Goal: Entertainment & Leisure: Consume media (video, audio)

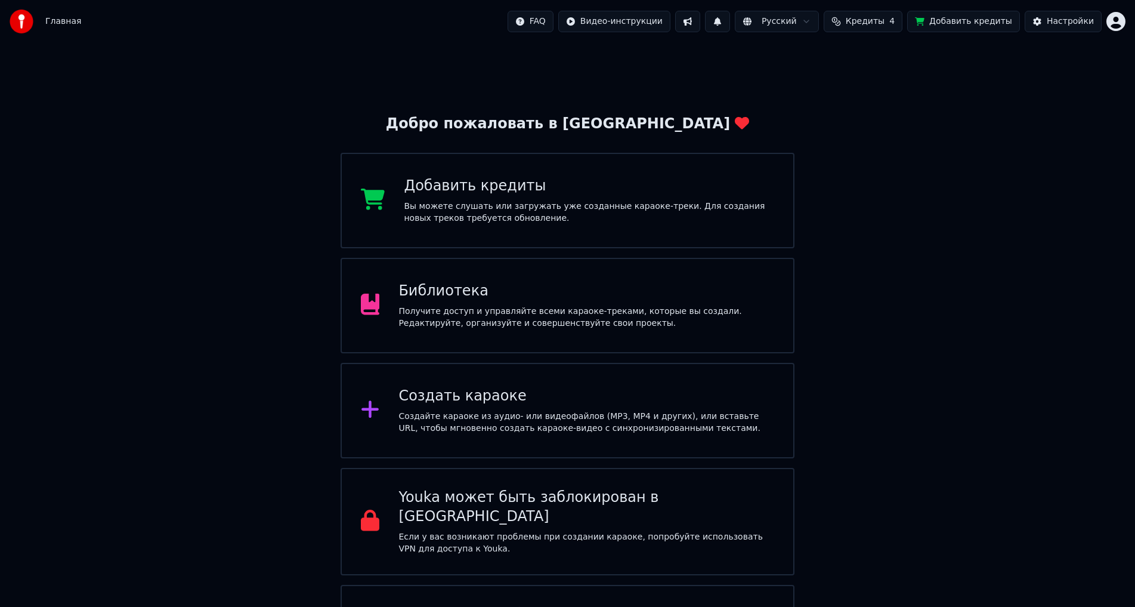
click at [455, 307] on div "Получите доступ и управляйте всеми караоке-треками, которые вы создали. Редакти…" at bounding box center [586, 317] width 376 height 24
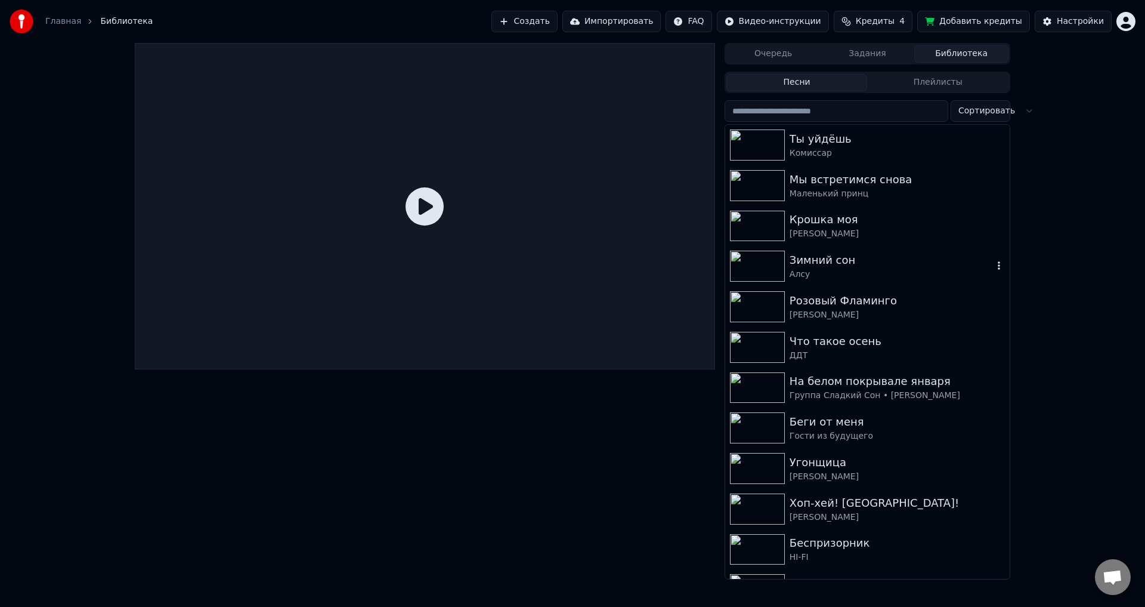
click at [836, 230] on div "[PERSON_NAME]" at bounding box center [897, 234] width 215 height 12
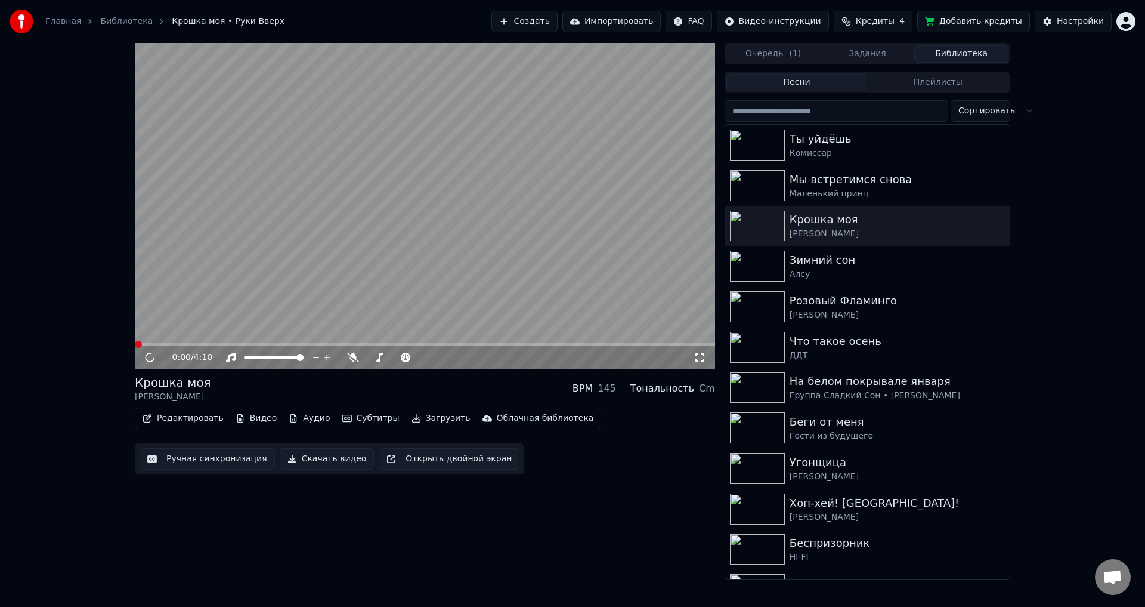
click at [363, 206] on video at bounding box center [425, 206] width 580 height 326
click at [150, 360] on icon at bounding box center [158, 358] width 28 height 10
click at [1051, 21] on button "Настройки" at bounding box center [1073, 21] width 77 height 21
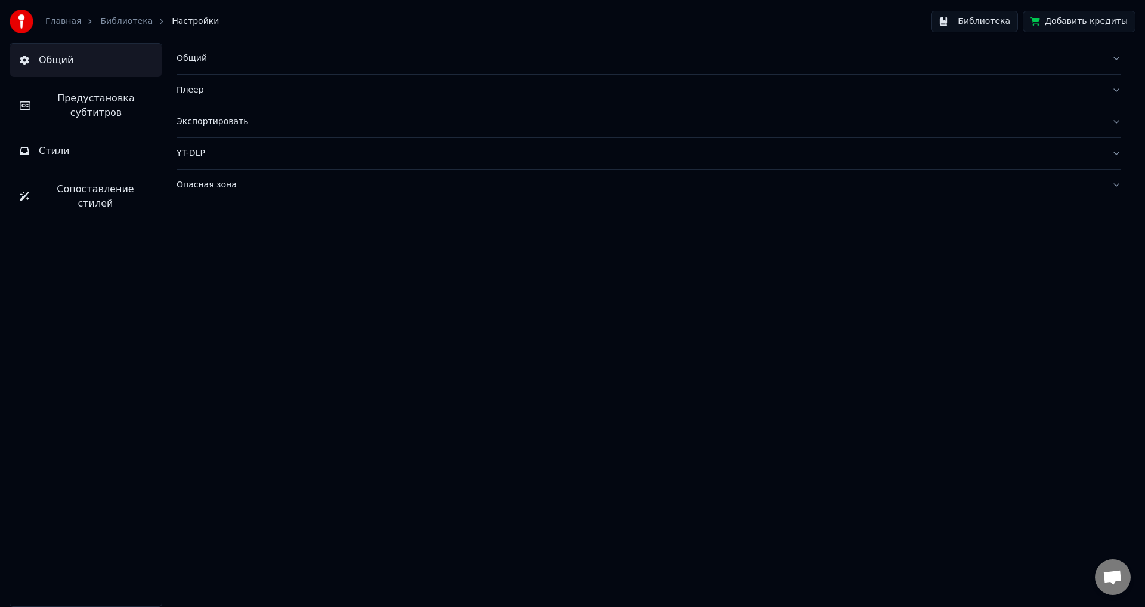
click at [246, 87] on div "Плеер" at bounding box center [640, 90] width 926 height 12
click at [58, 92] on span "Предустановка субтитров" at bounding box center [96, 105] width 112 height 29
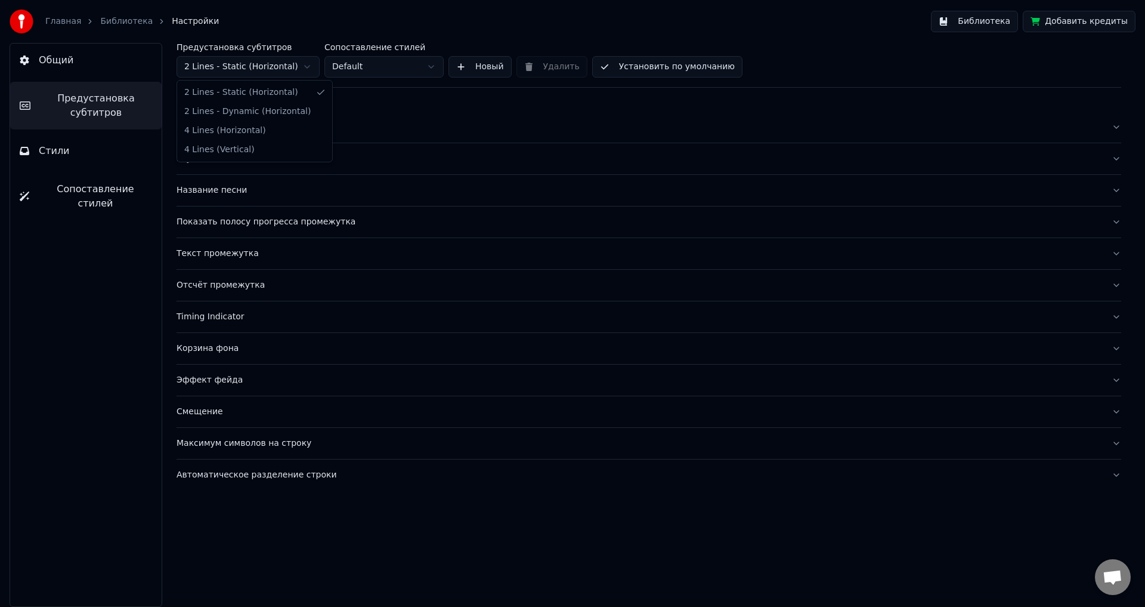
click at [269, 68] on html "Главная Библиотека Настройки Библиотека Добавить кредиты Общий Предустановка су…" at bounding box center [572, 303] width 1145 height 607
click at [89, 283] on html "Главная Библиотека Настройки Библиотека Добавить кредиты Общий Предустановка су…" at bounding box center [572, 303] width 1145 height 607
click at [248, 71] on html "Главная Библиотека Настройки Библиотека Добавить кредиты Общий Предустановка су…" at bounding box center [572, 303] width 1145 height 607
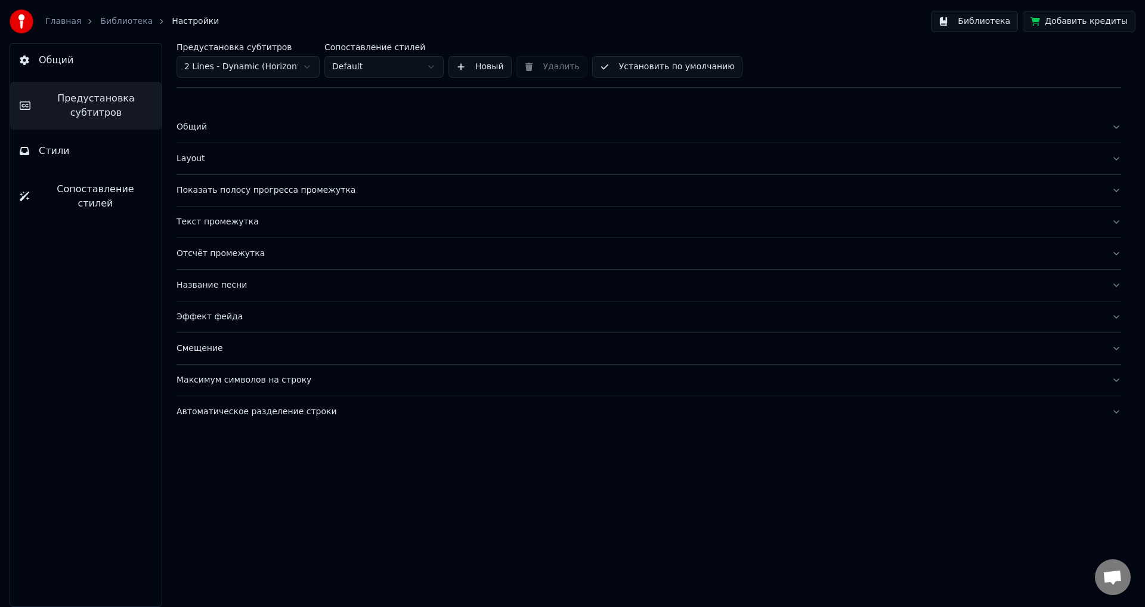
click at [268, 290] on div "Название песни" at bounding box center [640, 285] width 926 height 12
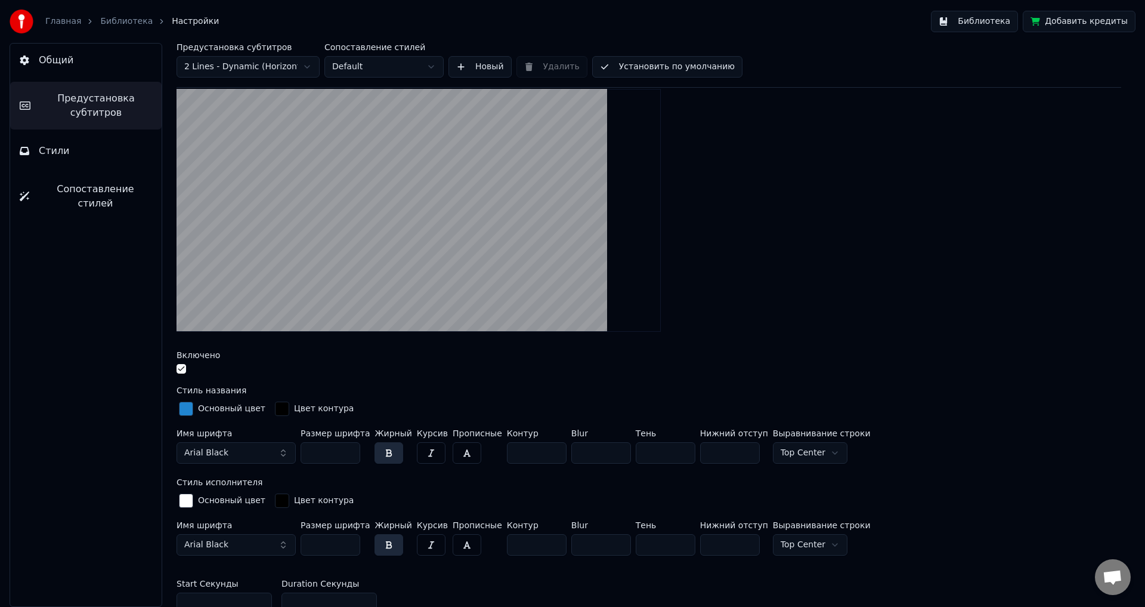
scroll to position [239, 0]
click at [304, 592] on input "*" at bounding box center [329, 602] width 95 height 21
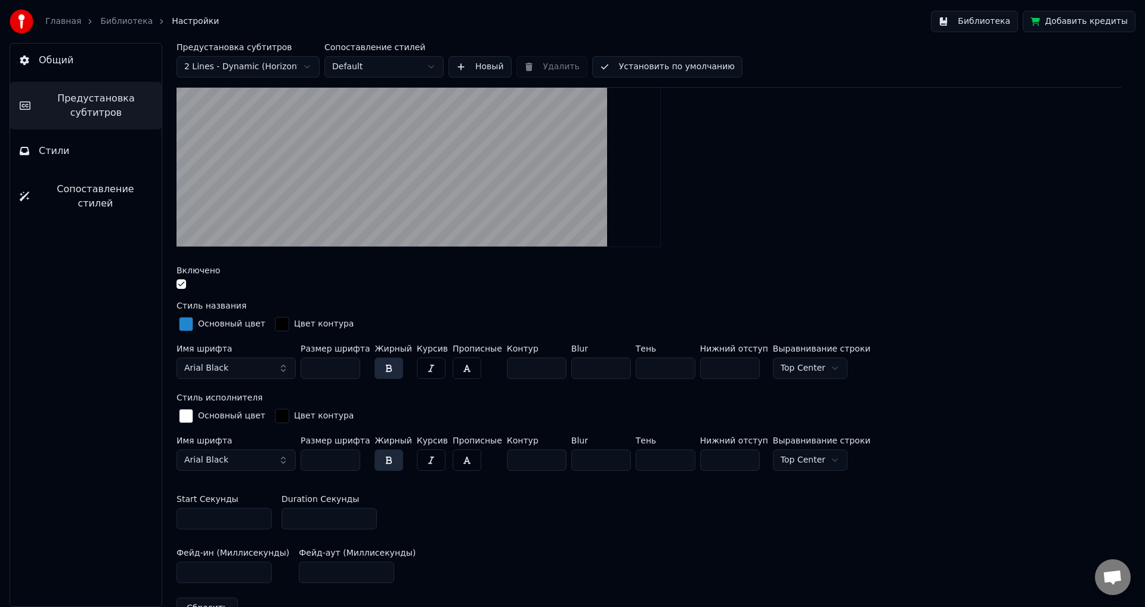
scroll to position [332, 0]
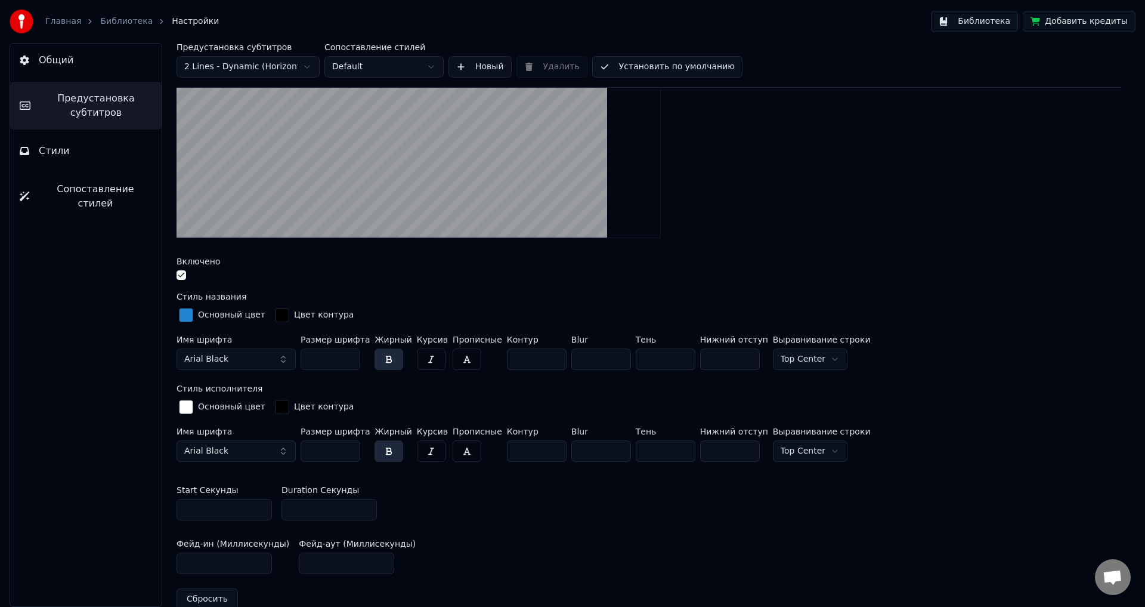
drag, startPoint x: 304, startPoint y: 592, endPoint x: 281, endPoint y: 532, distance: 64.4
click at [281, 532] on div "Показать название песни в начале видео Включено Стиль названия Основный цвет Цв…" at bounding box center [649, 294] width 945 height 650
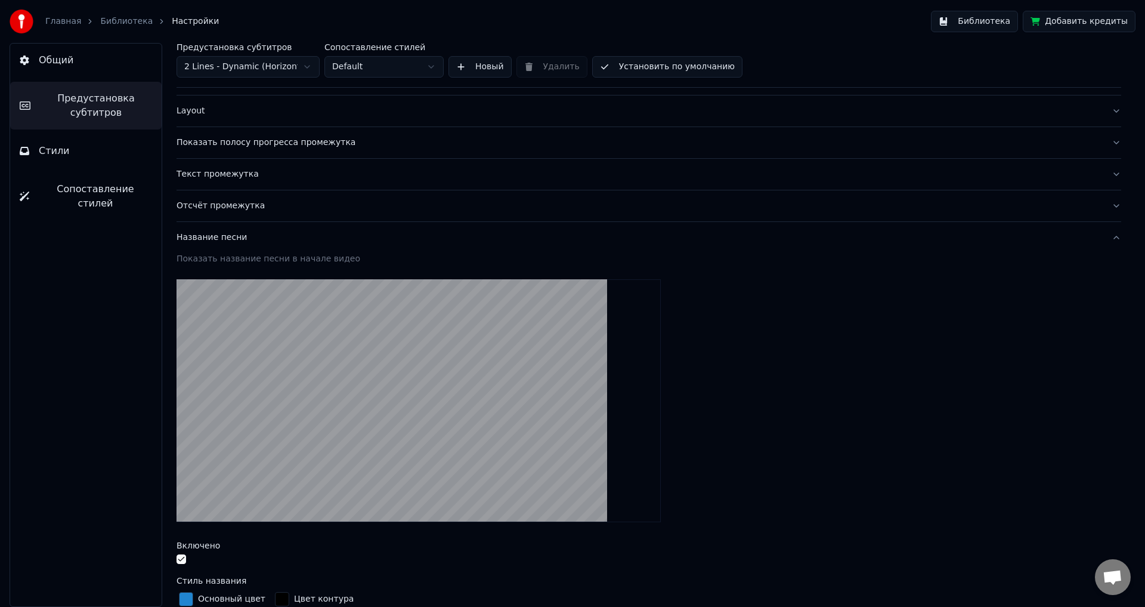
scroll to position [0, 0]
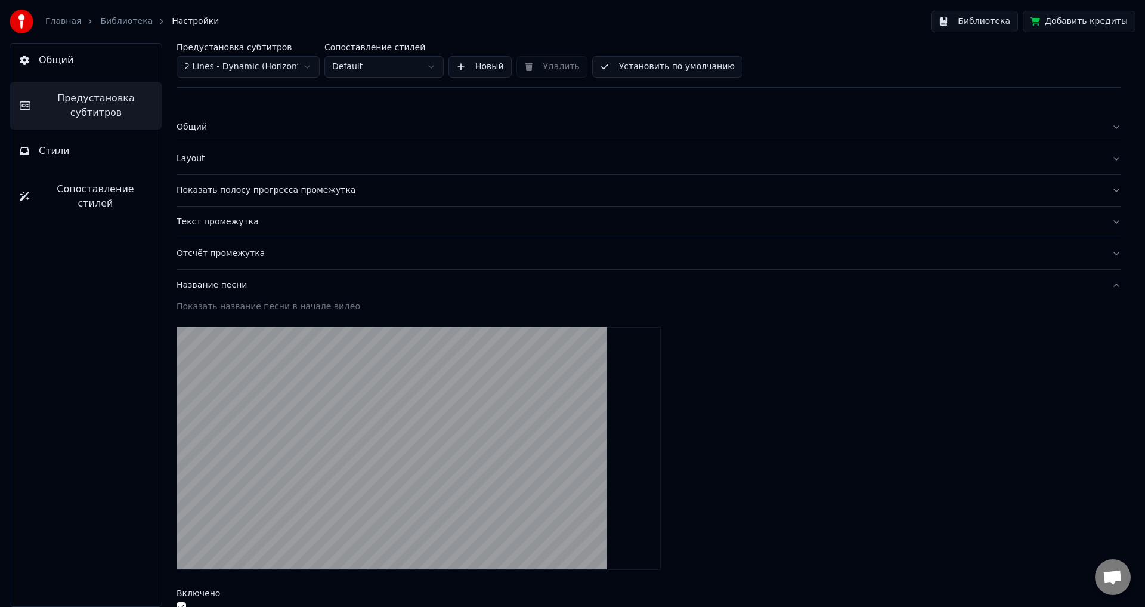
type input "**"
click at [993, 18] on button "Библиотека" at bounding box center [974, 21] width 87 height 21
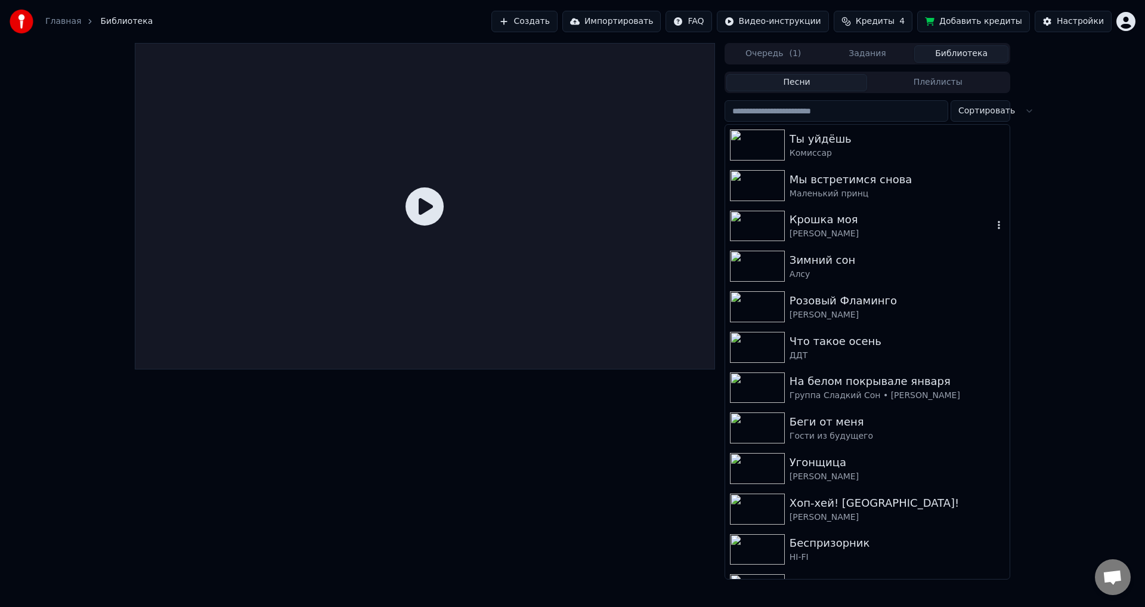
click at [755, 228] on img at bounding box center [757, 226] width 55 height 31
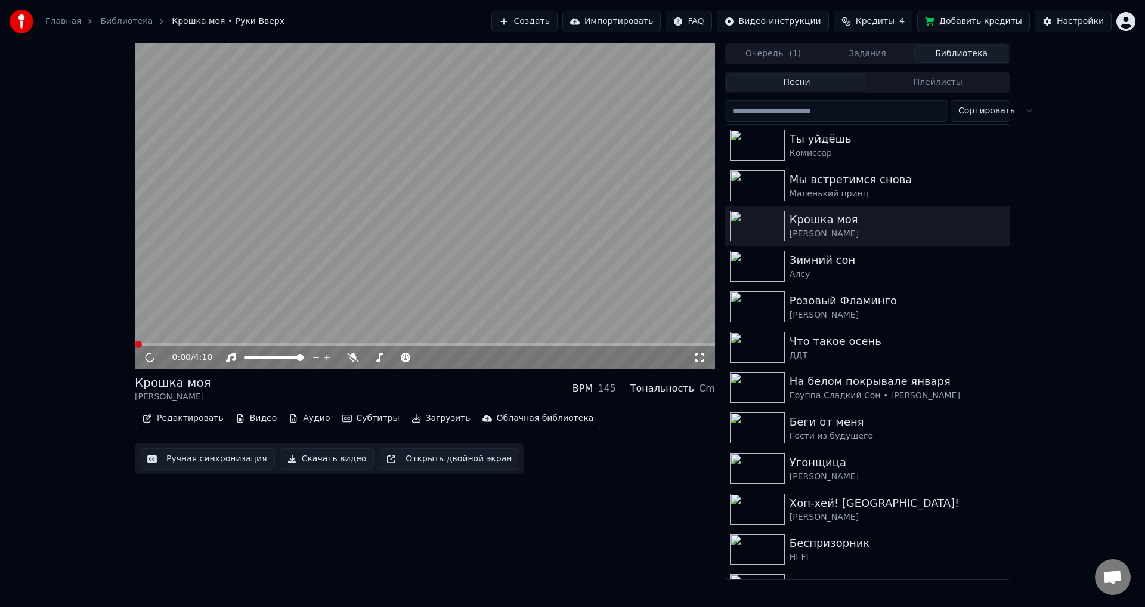
click at [404, 242] on video at bounding box center [425, 206] width 580 height 326
click at [135, 347] on span at bounding box center [138, 344] width 7 height 7
click at [147, 354] on icon at bounding box center [158, 358] width 28 height 10
click at [167, 344] on span at bounding box center [170, 344] width 7 height 7
click at [181, 342] on span at bounding box center [184, 344] width 7 height 7
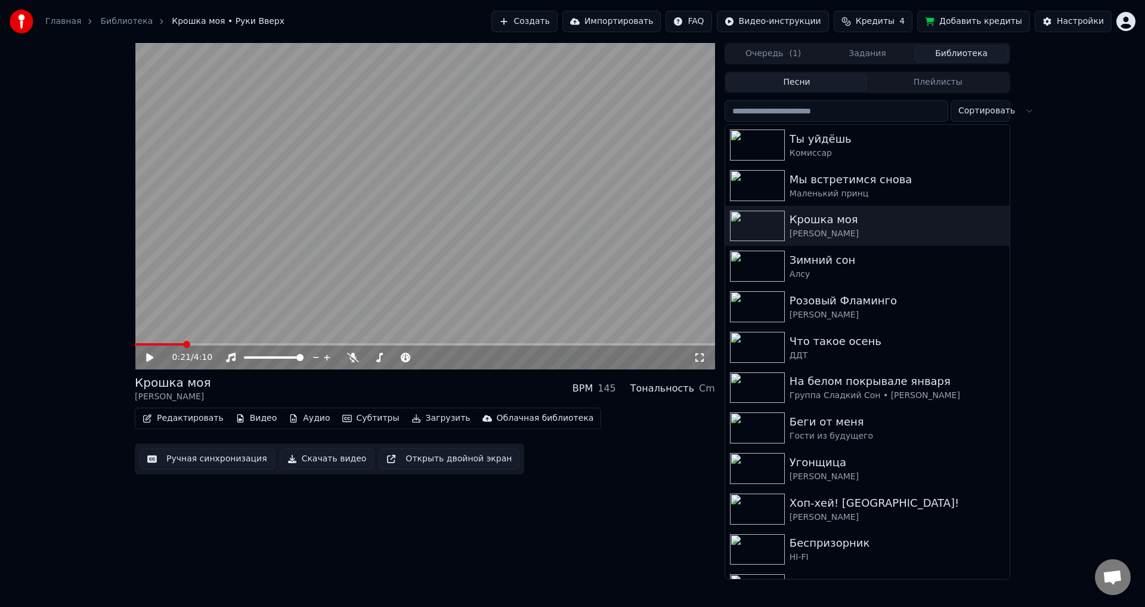
click at [190, 344] on span at bounding box center [186, 344] width 7 height 7
click at [220, 344] on span at bounding box center [215, 344] width 7 height 7
click at [243, 345] on span at bounding box center [243, 344] width 7 height 7
click at [249, 346] on span at bounding box center [245, 344] width 7 height 7
click at [254, 346] on span at bounding box center [250, 344] width 7 height 7
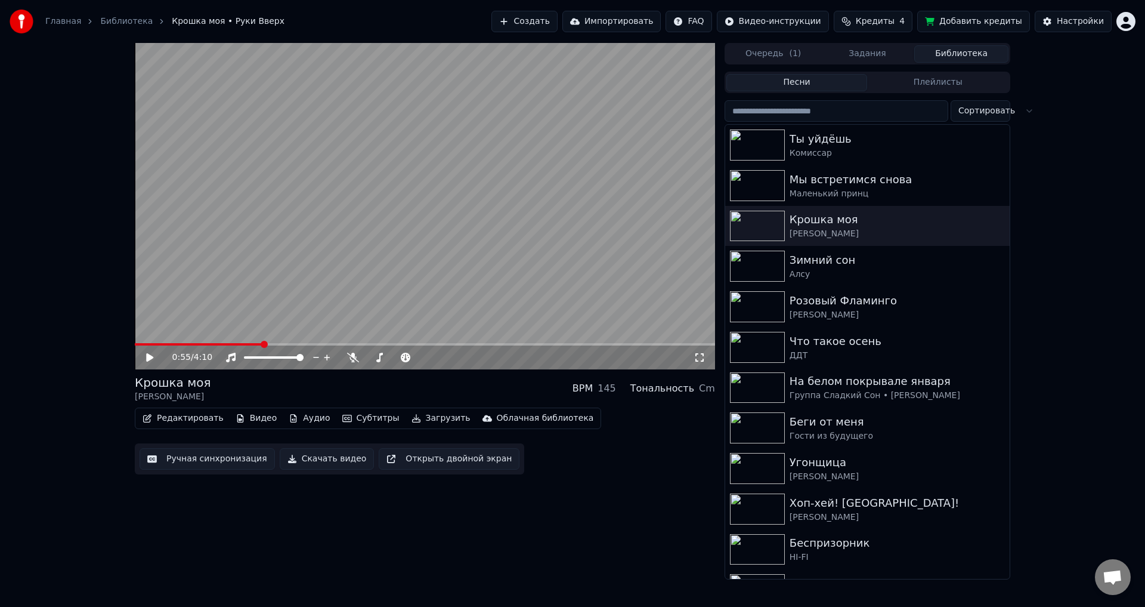
click at [267, 346] on span at bounding box center [264, 344] width 7 height 7
click at [277, 345] on span at bounding box center [273, 344] width 7 height 7
click at [277, 348] on span at bounding box center [280, 344] width 7 height 7
click at [177, 425] on button "Редактировать" at bounding box center [183, 418] width 91 height 17
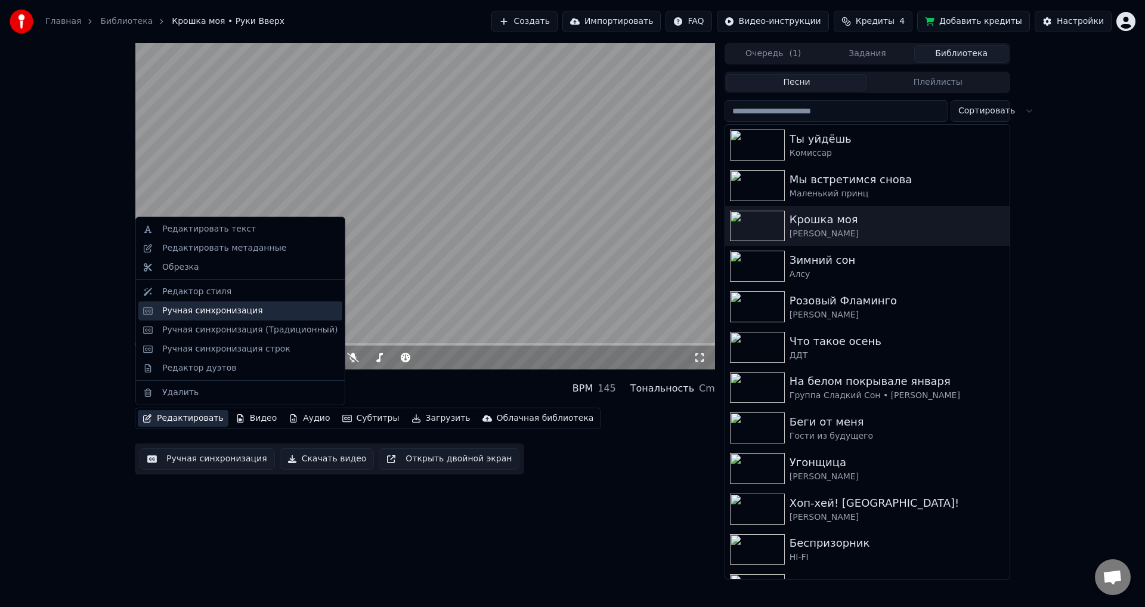
click at [172, 313] on div "Ручная синхронизация" at bounding box center [212, 311] width 101 height 12
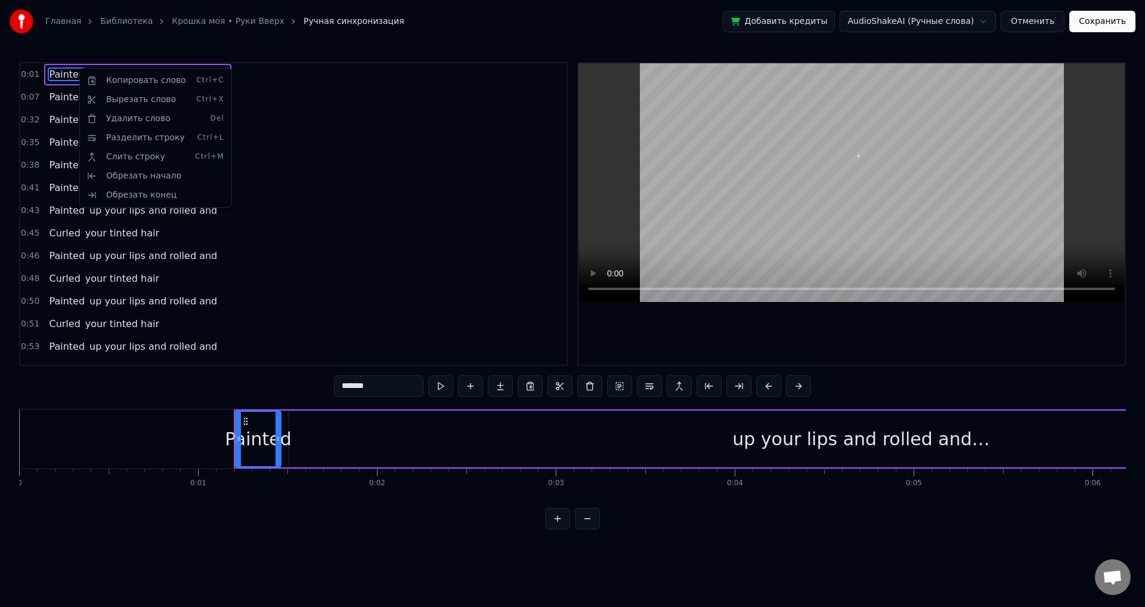
drag, startPoint x: 142, startPoint y: 113, endPoint x: 309, endPoint y: 142, distance: 169.5
click at [309, 142] on html "Главная Библиотека Крошка моя • Руки Вверх Ручная синхронизация Добавить кредит…" at bounding box center [572, 274] width 1145 height 548
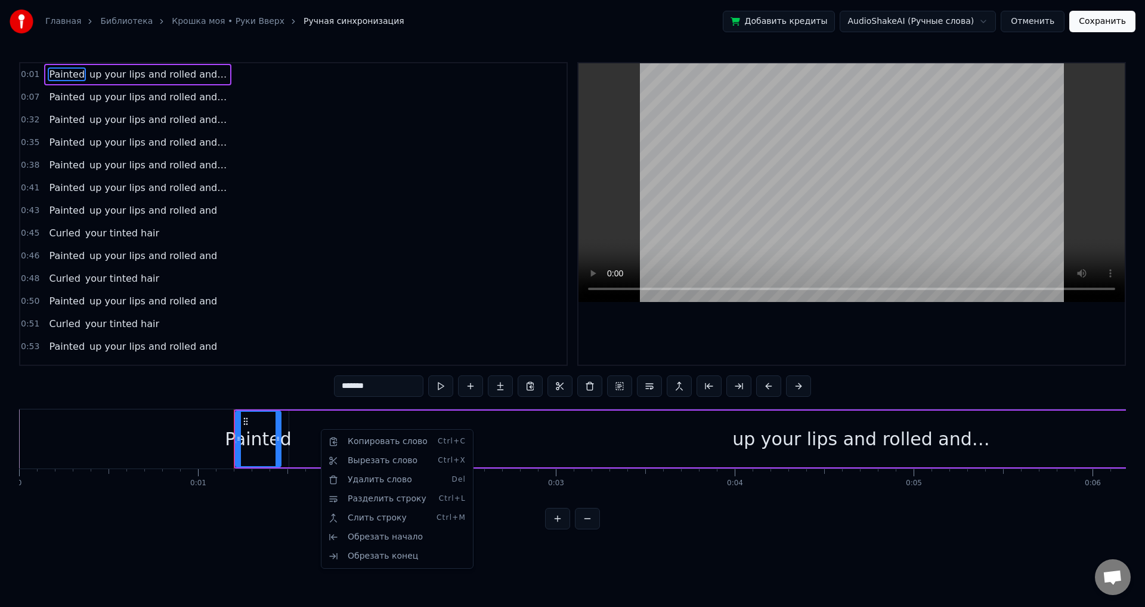
click at [251, 450] on html "Главная Библиотека Крошка моя • Руки Вверх Ручная синхронизация Добавить кредит…" at bounding box center [572, 274] width 1145 height 548
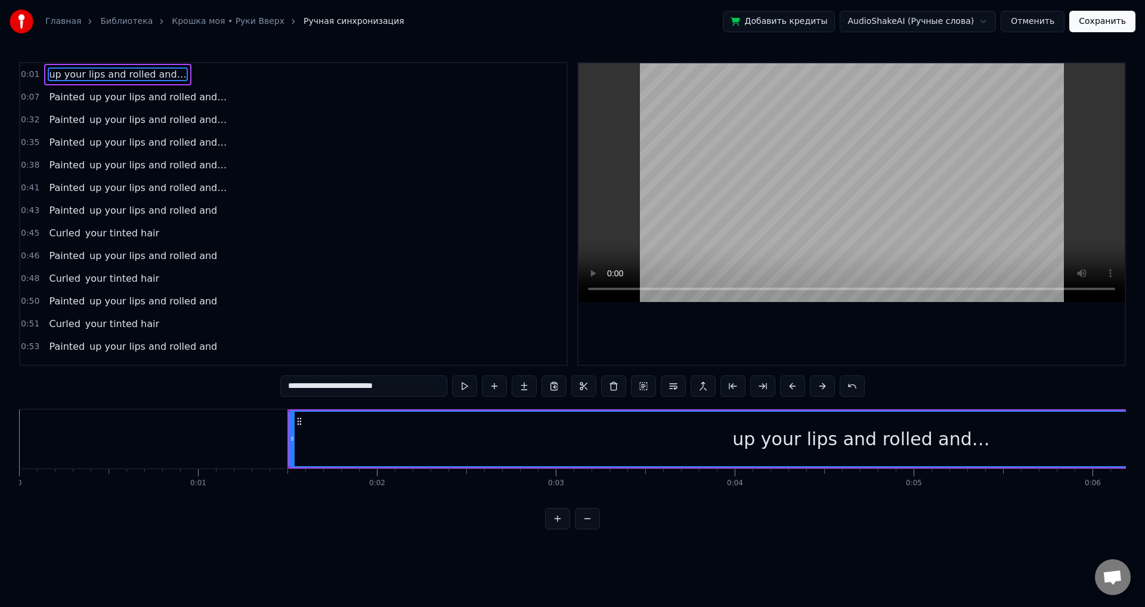
type input "*******"
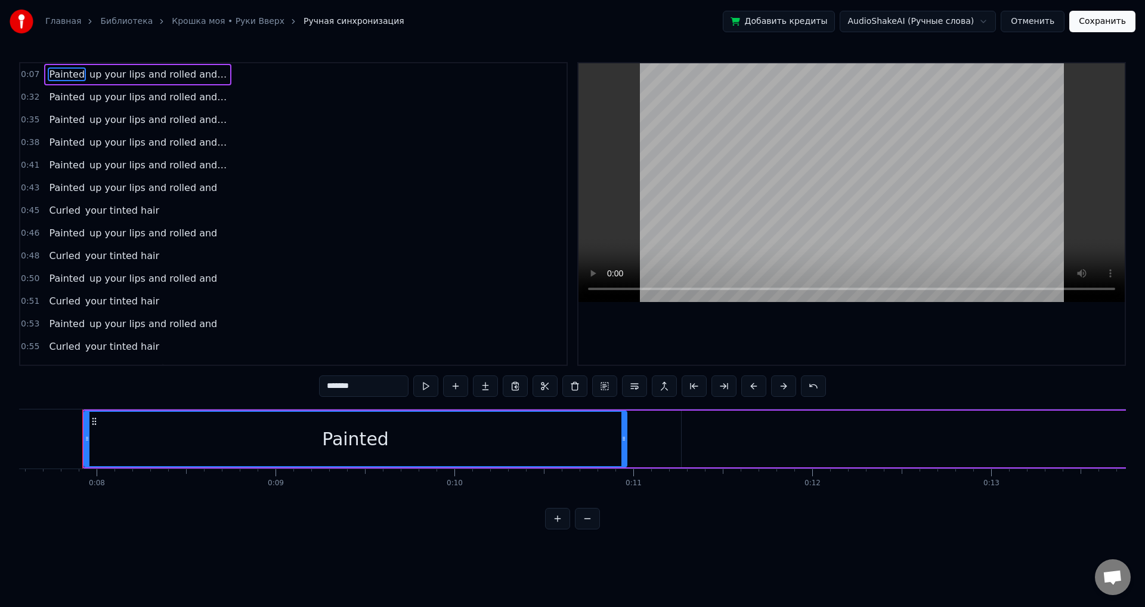
scroll to position [0, 1358]
click at [1114, 27] on button "Сохранить" at bounding box center [1103, 21] width 66 height 21
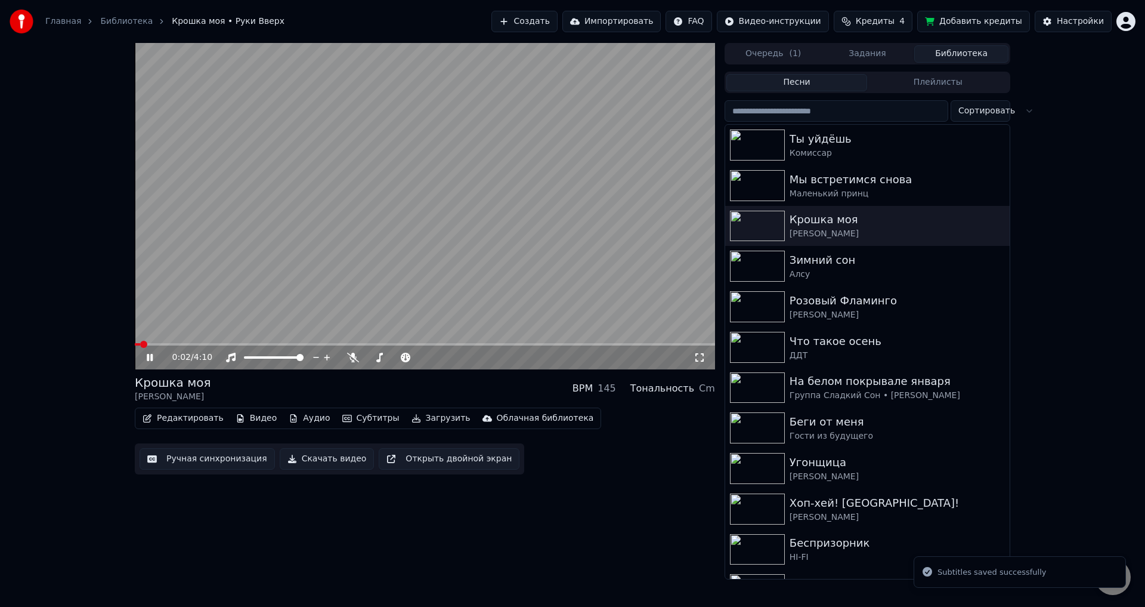
click at [153, 358] on icon at bounding box center [150, 357] width 6 height 7
click at [706, 359] on div "0:02 / 4:10" at bounding box center [425, 357] width 571 height 12
click at [705, 360] on icon at bounding box center [700, 358] width 12 height 10
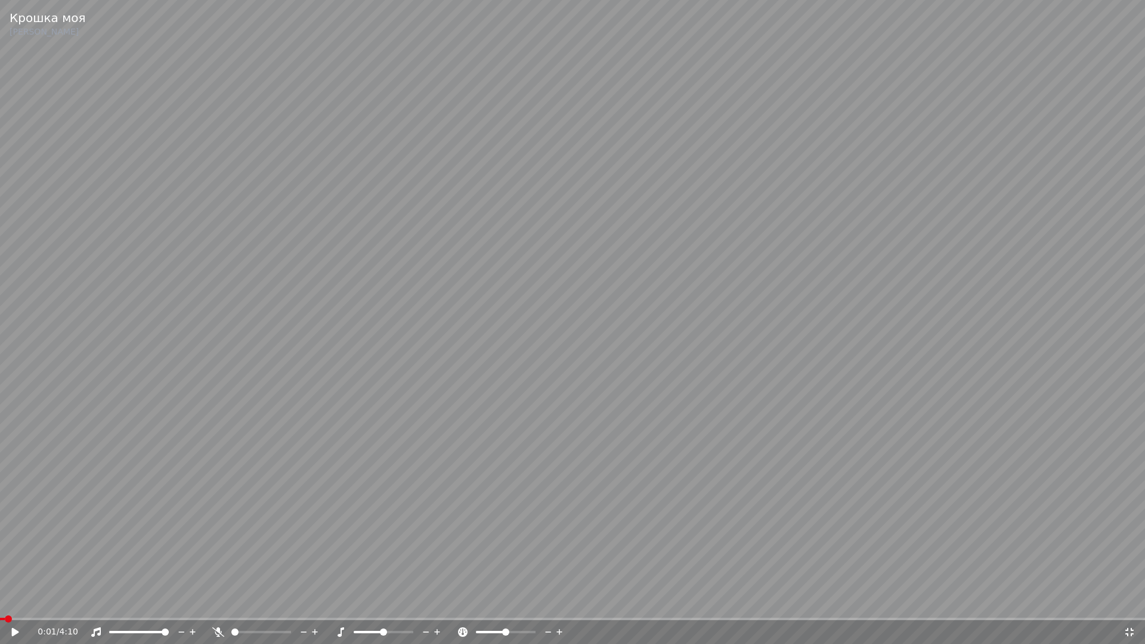
click at [21, 606] on icon at bounding box center [24, 633] width 28 height 10
click at [9, 606] on span at bounding box center [12, 619] width 7 height 7
click at [17, 606] on icon at bounding box center [16, 632] width 6 height 7
click at [1135, 606] on icon at bounding box center [1130, 633] width 12 height 10
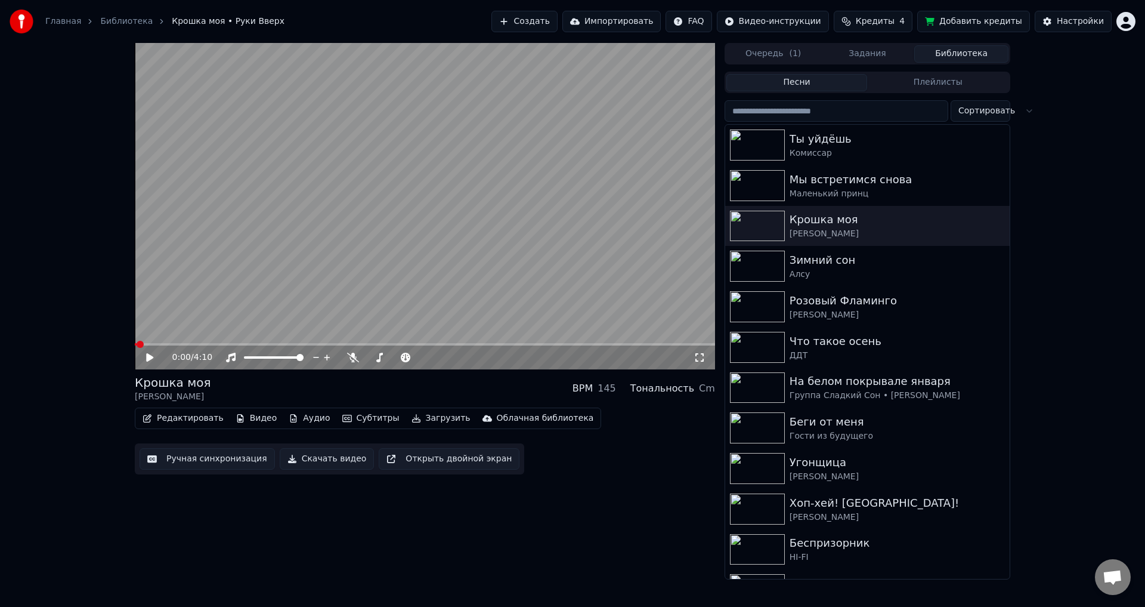
click at [701, 361] on icon at bounding box center [700, 358] width 12 height 10
click at [345, 462] on button "Скачать видео" at bounding box center [327, 458] width 95 height 21
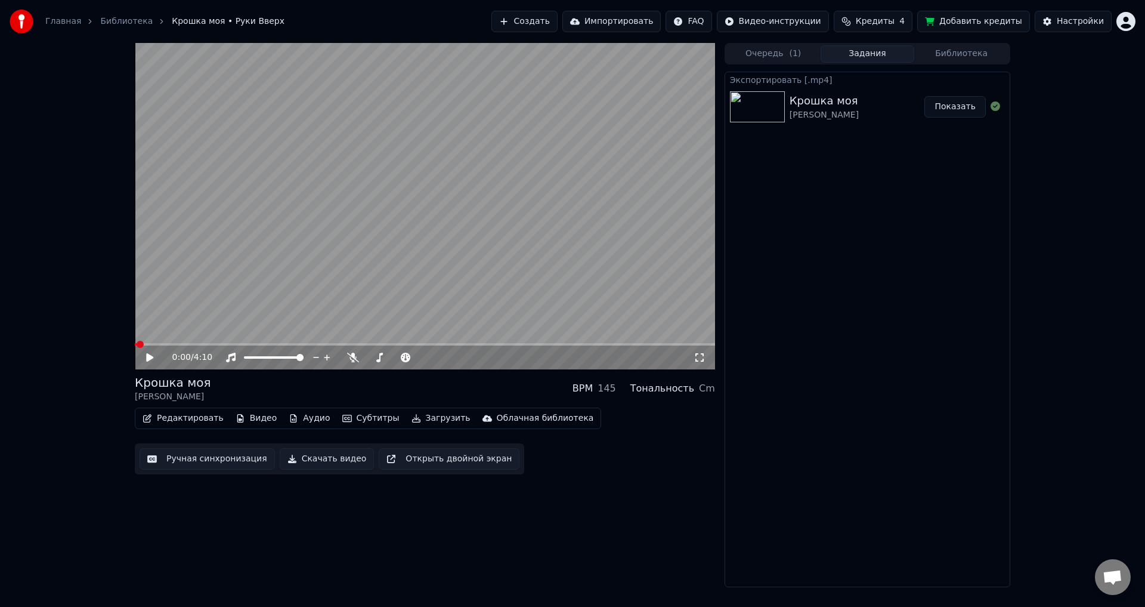
click at [950, 100] on button "Показать" at bounding box center [955, 106] width 61 height 21
